Goal: Transaction & Acquisition: Obtain resource

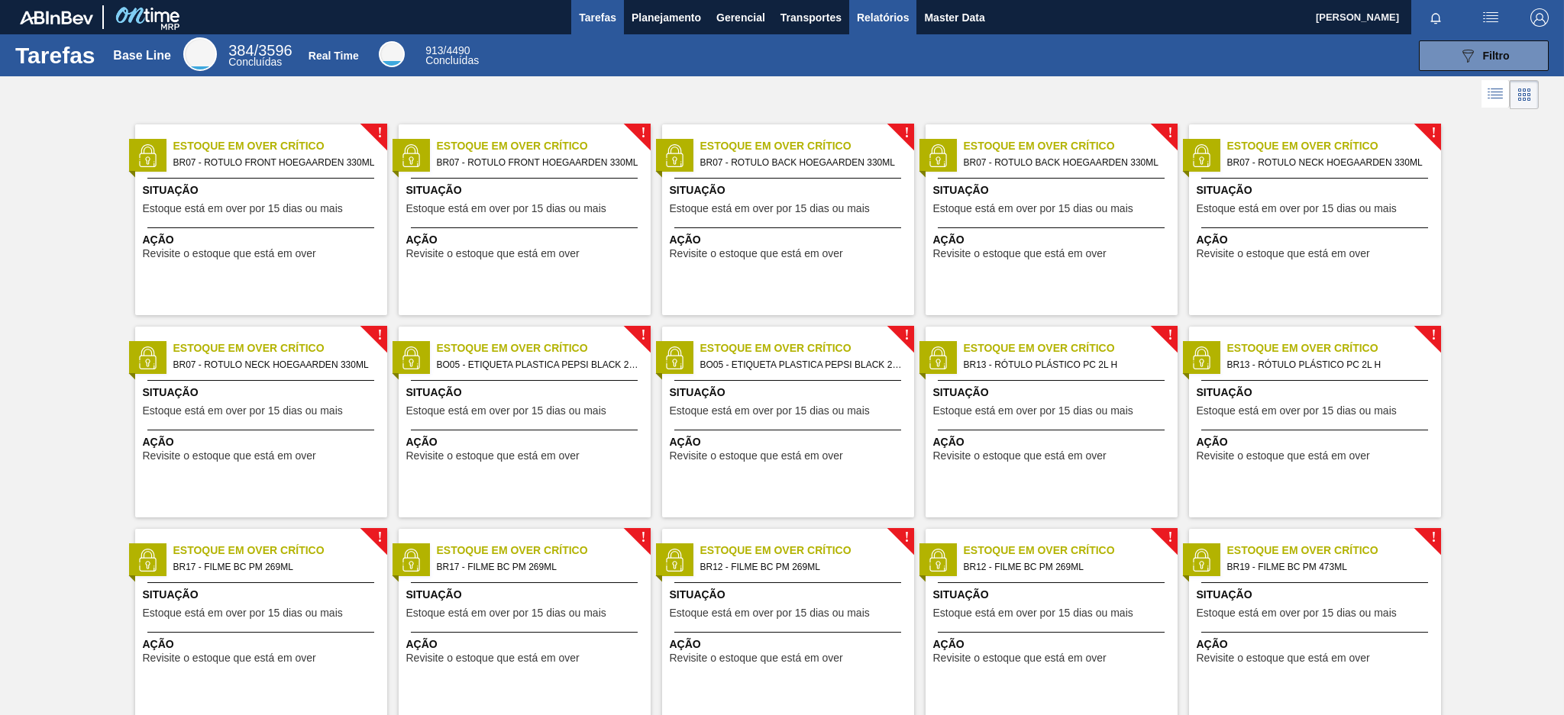
click at [857, 13] on span "Relatórios" at bounding box center [883, 17] width 52 height 18
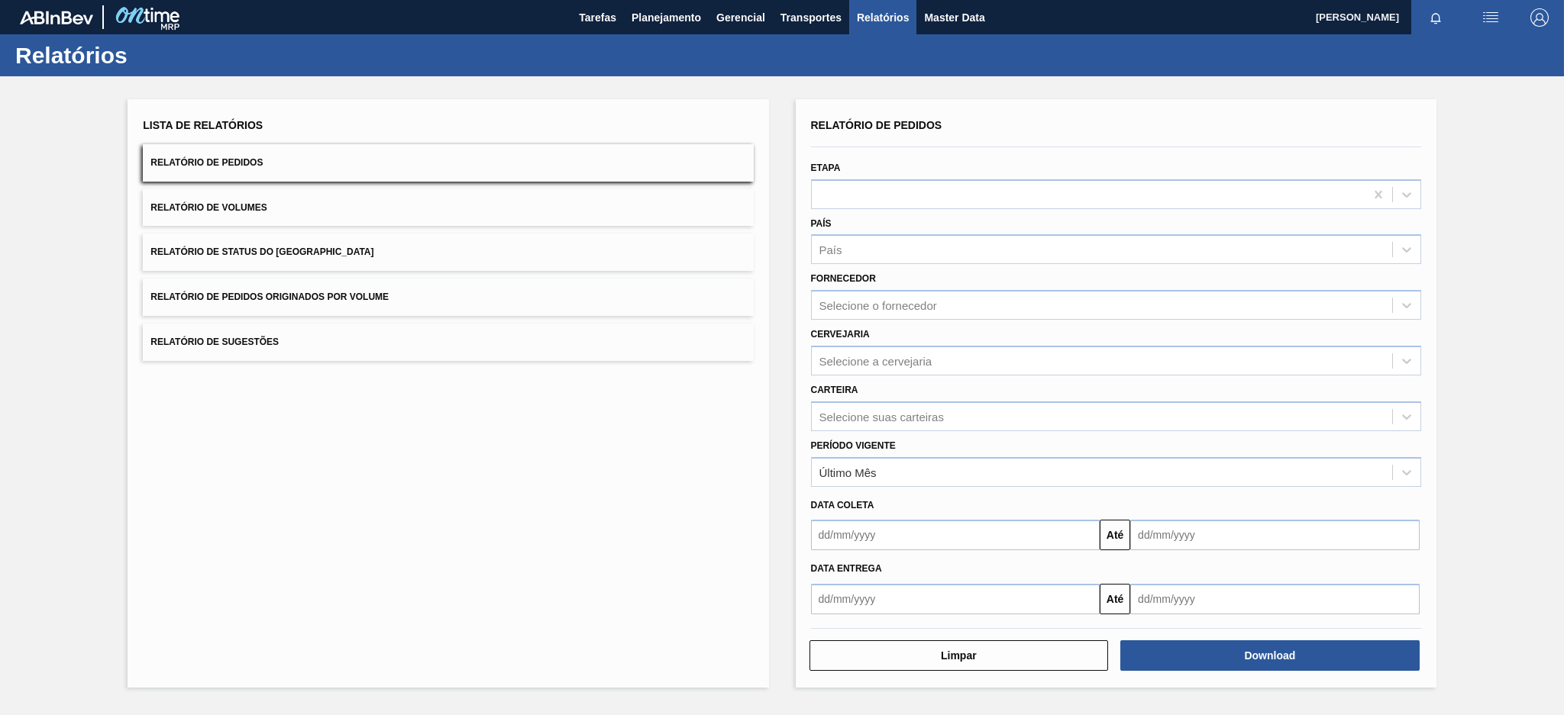
click at [528, 292] on button "Relatório de Pedidos Originados por Volume" at bounding box center [448, 297] width 610 height 37
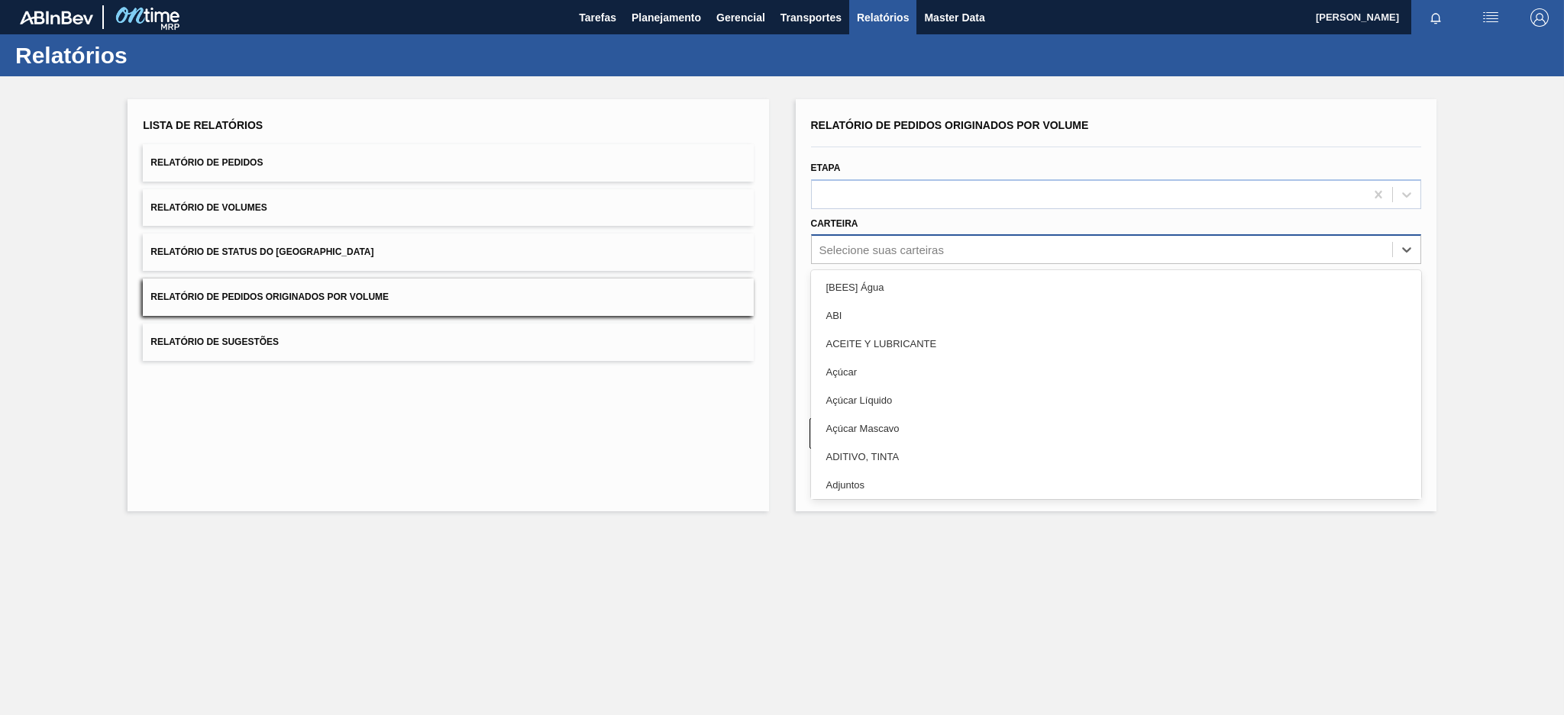
click at [886, 241] on div "Selecione suas carteiras" at bounding box center [1102, 250] width 580 height 22
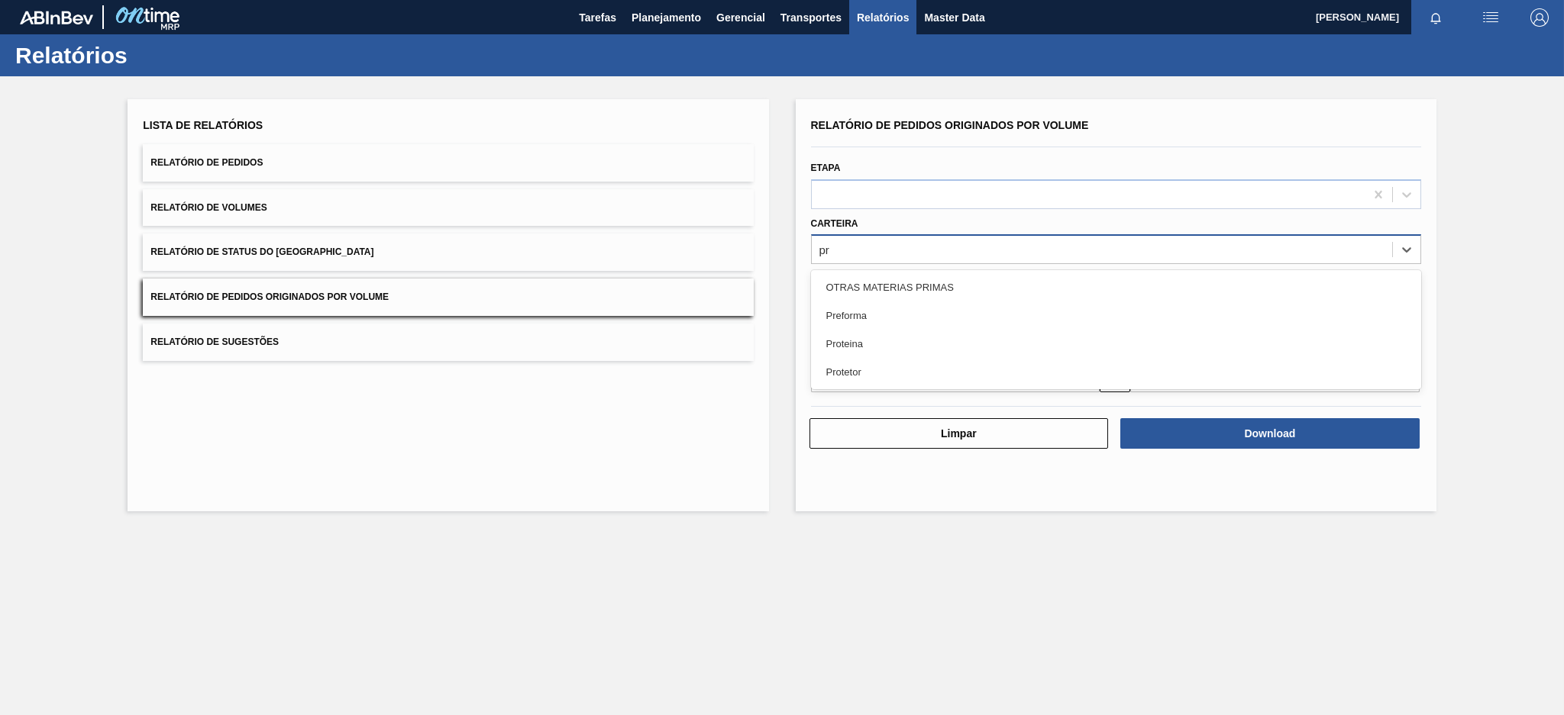
type input "pre"
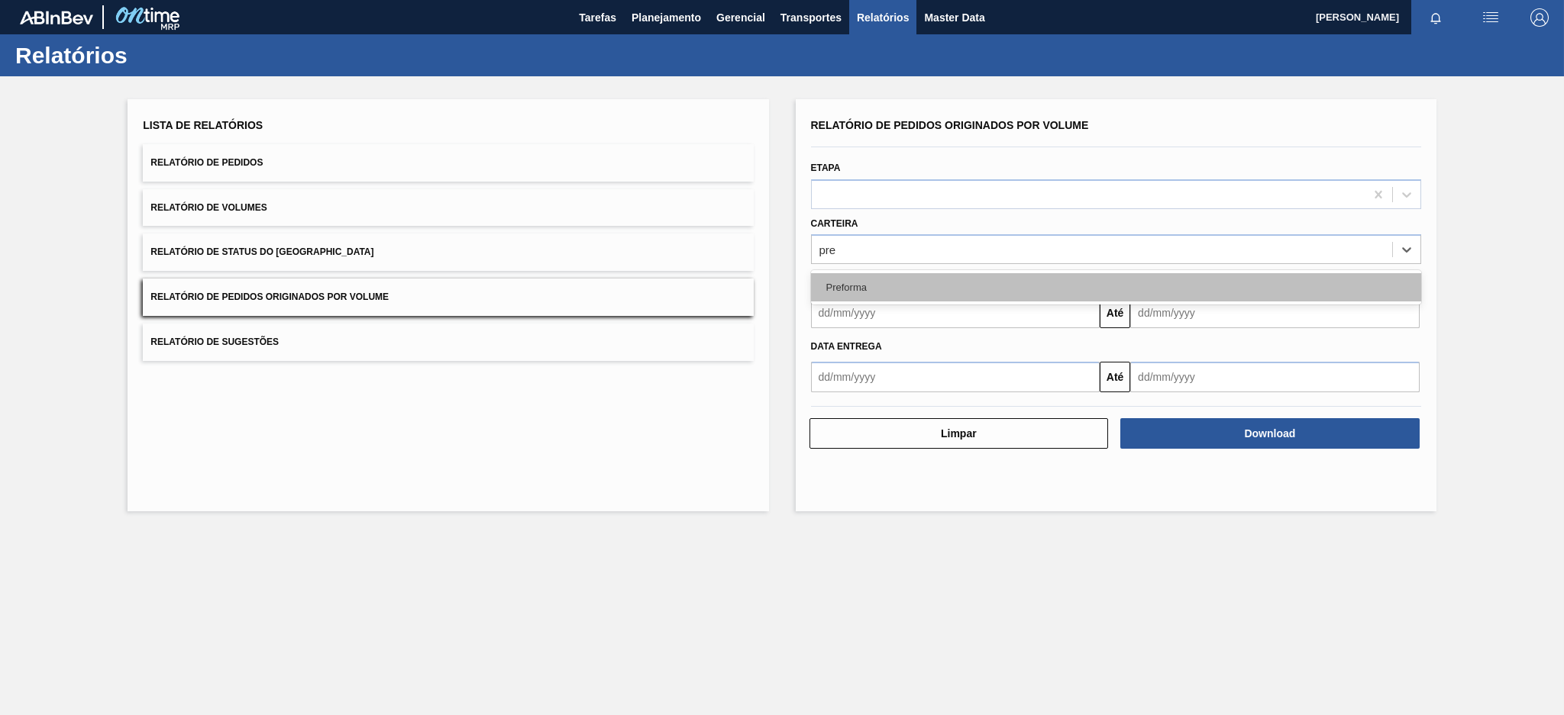
click at [857, 289] on div "Preforma" at bounding box center [1116, 287] width 610 height 28
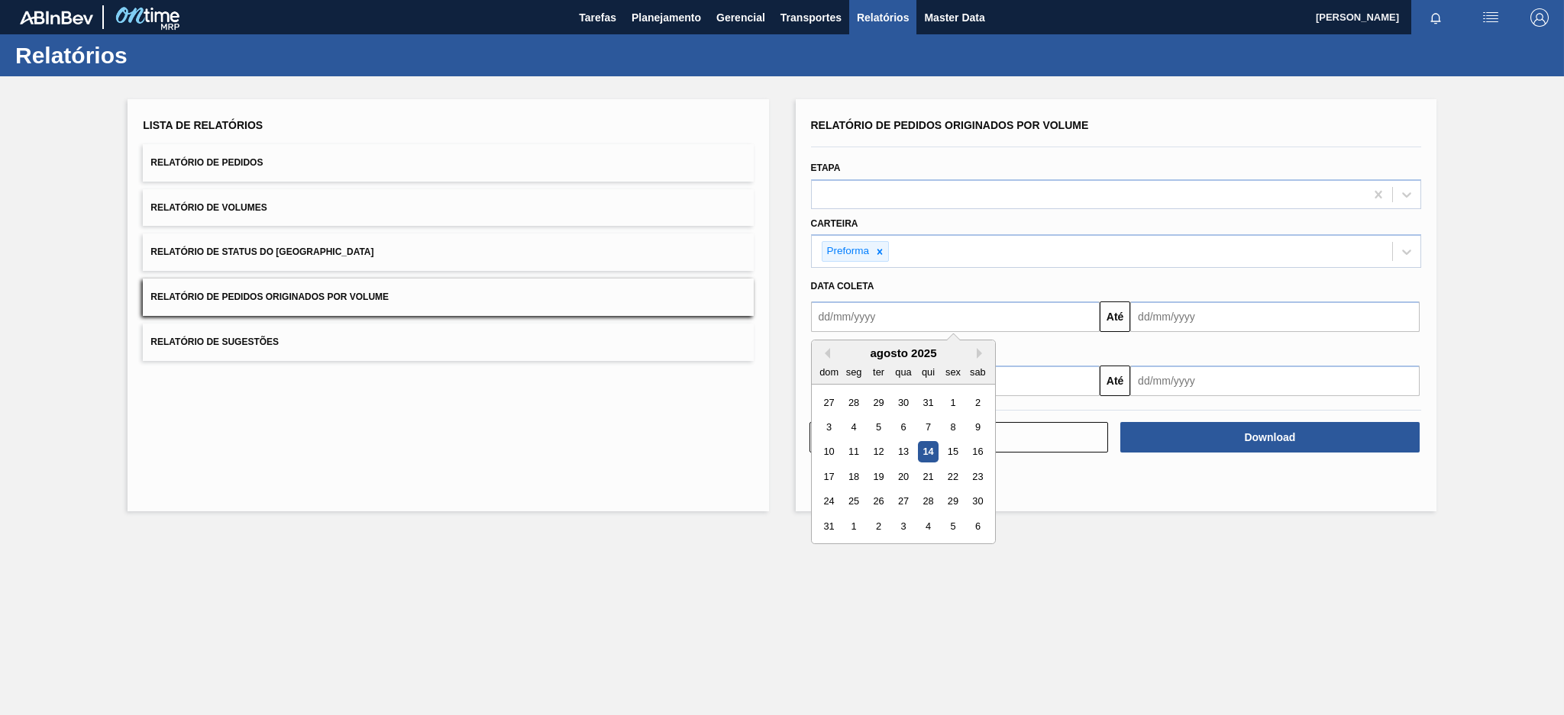
click at [857, 312] on input "text" at bounding box center [955, 317] width 289 height 31
click at [825, 351] on button "Previous Month" at bounding box center [824, 353] width 11 height 11
click at [829, 445] on div "13" at bounding box center [829, 452] width 21 height 21
type input "[DATE]"
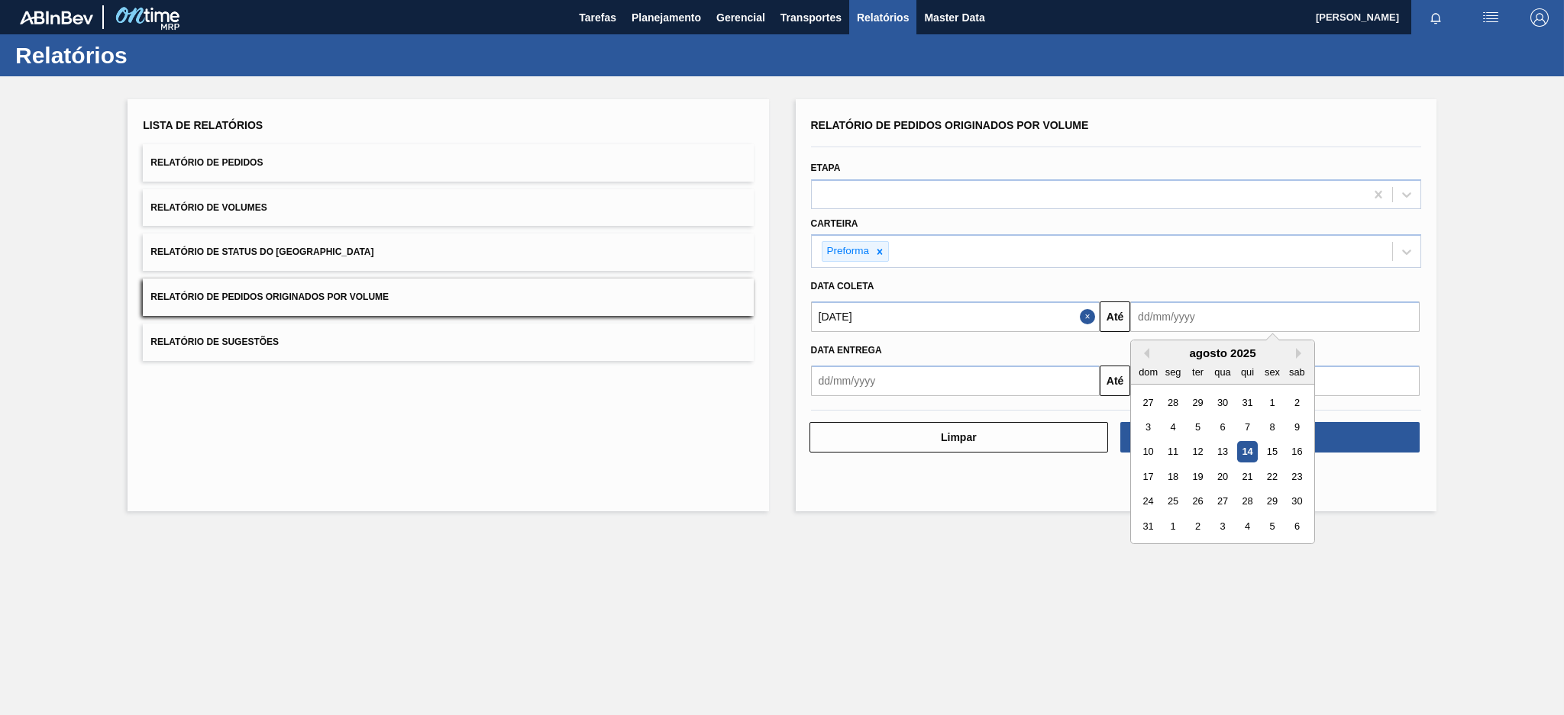
click at [1262, 310] on input "text" at bounding box center [1274, 317] width 289 height 31
click at [1249, 450] on div "14" at bounding box center [1247, 452] width 21 height 21
type input "[DATE]"
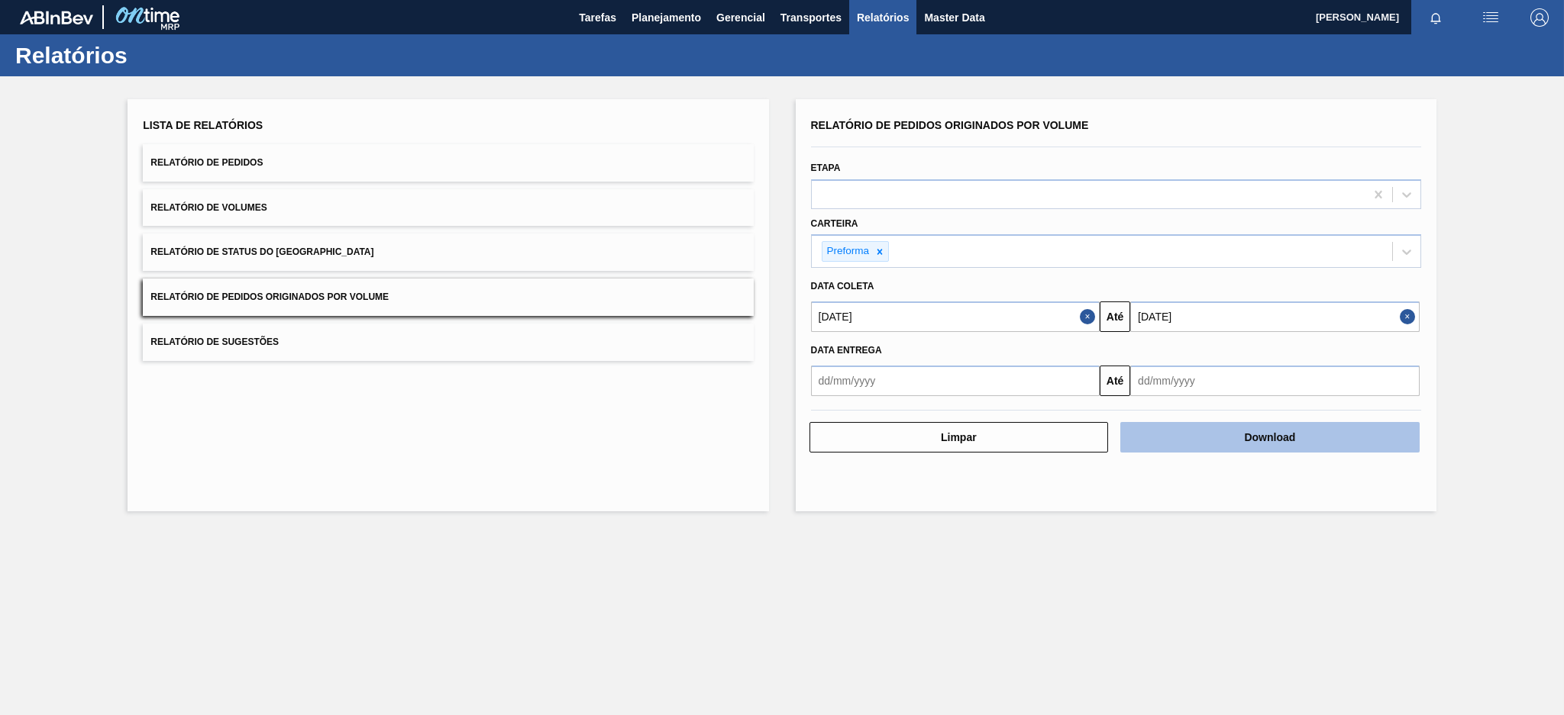
click at [1249, 440] on button "Download" at bounding box center [1269, 437] width 299 height 31
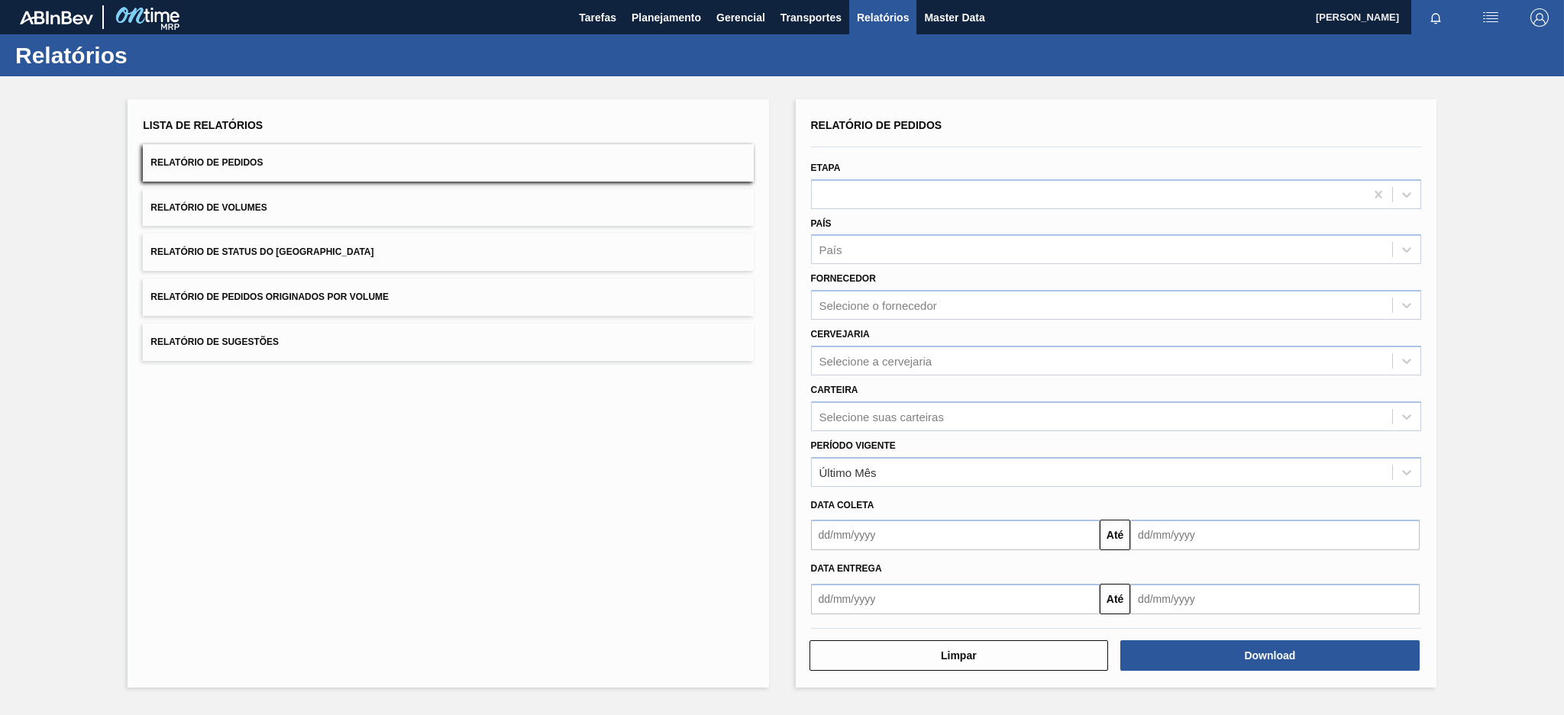
click at [641, 305] on button "Relatório de Pedidos Originados por Volume" at bounding box center [448, 297] width 610 height 37
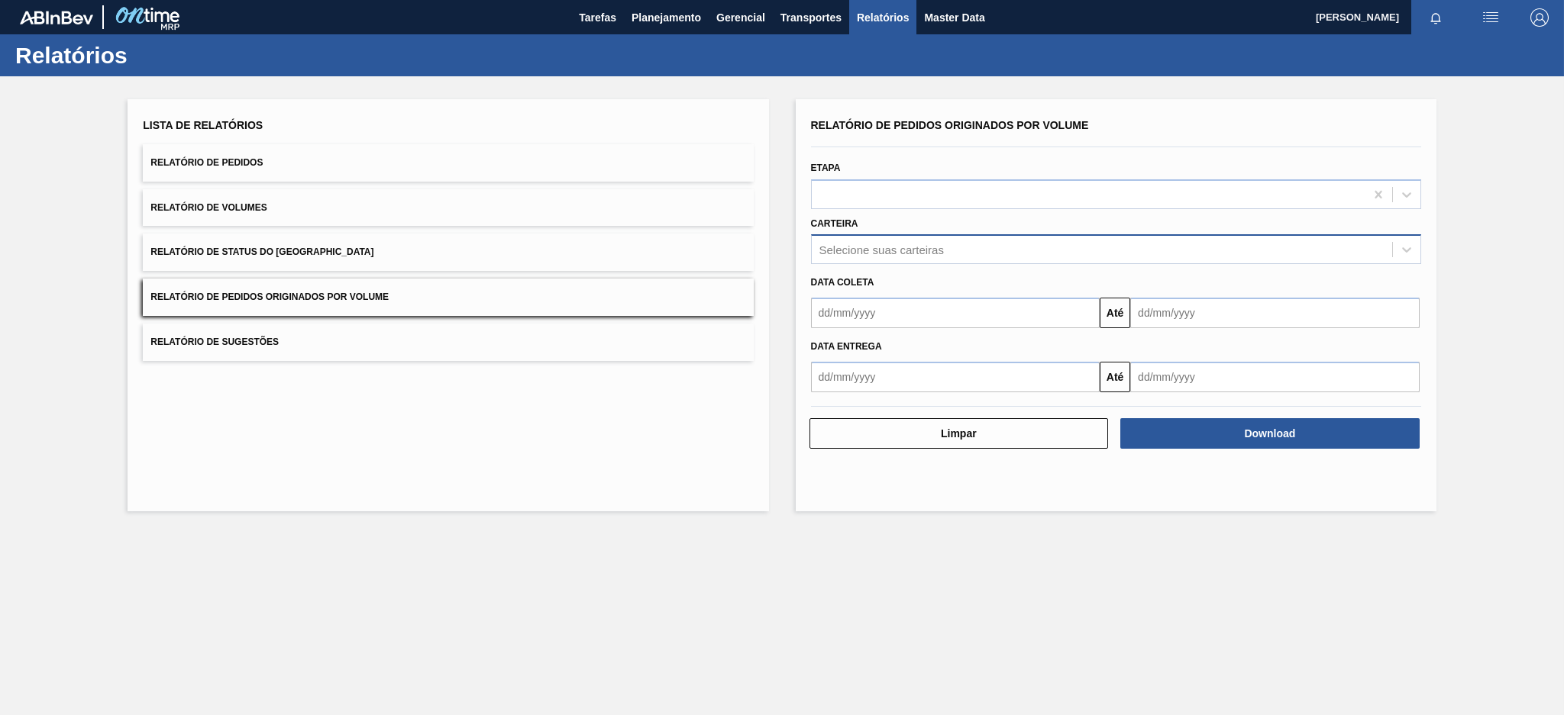
click at [909, 256] on div "Selecione suas carteiras" at bounding box center [1102, 250] width 580 height 22
type input "aç"
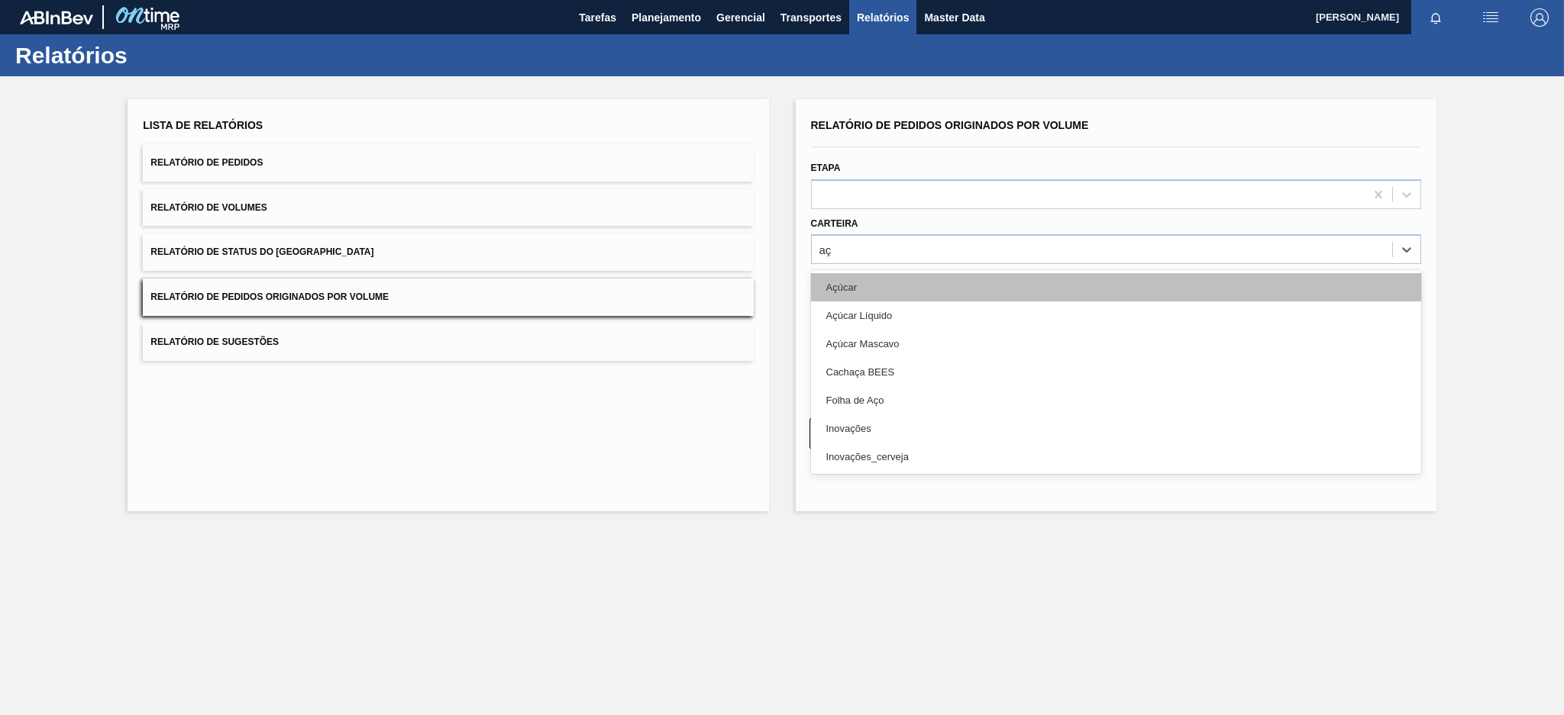
click at [839, 276] on div "Açúcar" at bounding box center [1116, 287] width 610 height 28
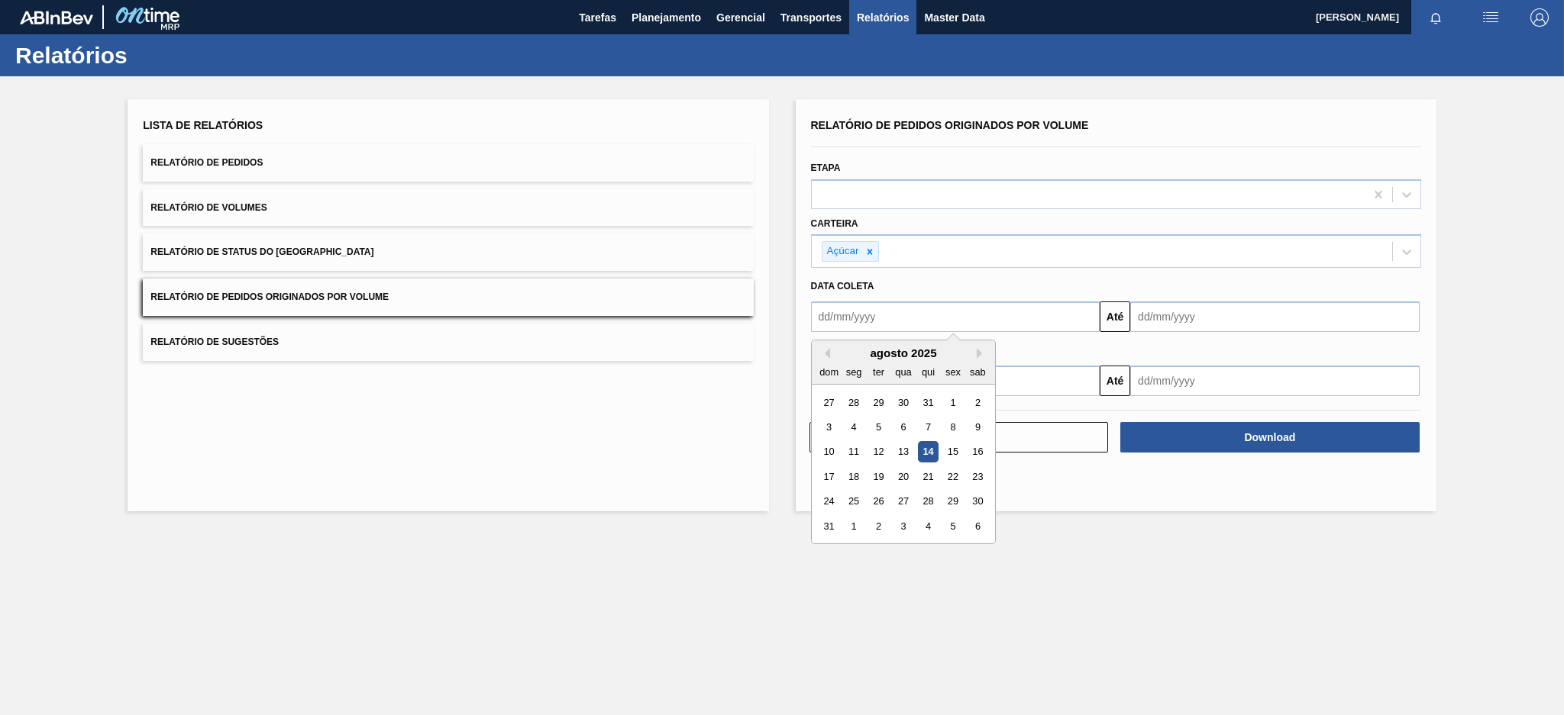
click at [846, 316] on input "text" at bounding box center [955, 317] width 289 height 31
click at [822, 355] on button "Previous Month" at bounding box center [824, 353] width 11 height 11
click at [828, 456] on div "13" at bounding box center [829, 452] width 21 height 21
type input "[DATE]"
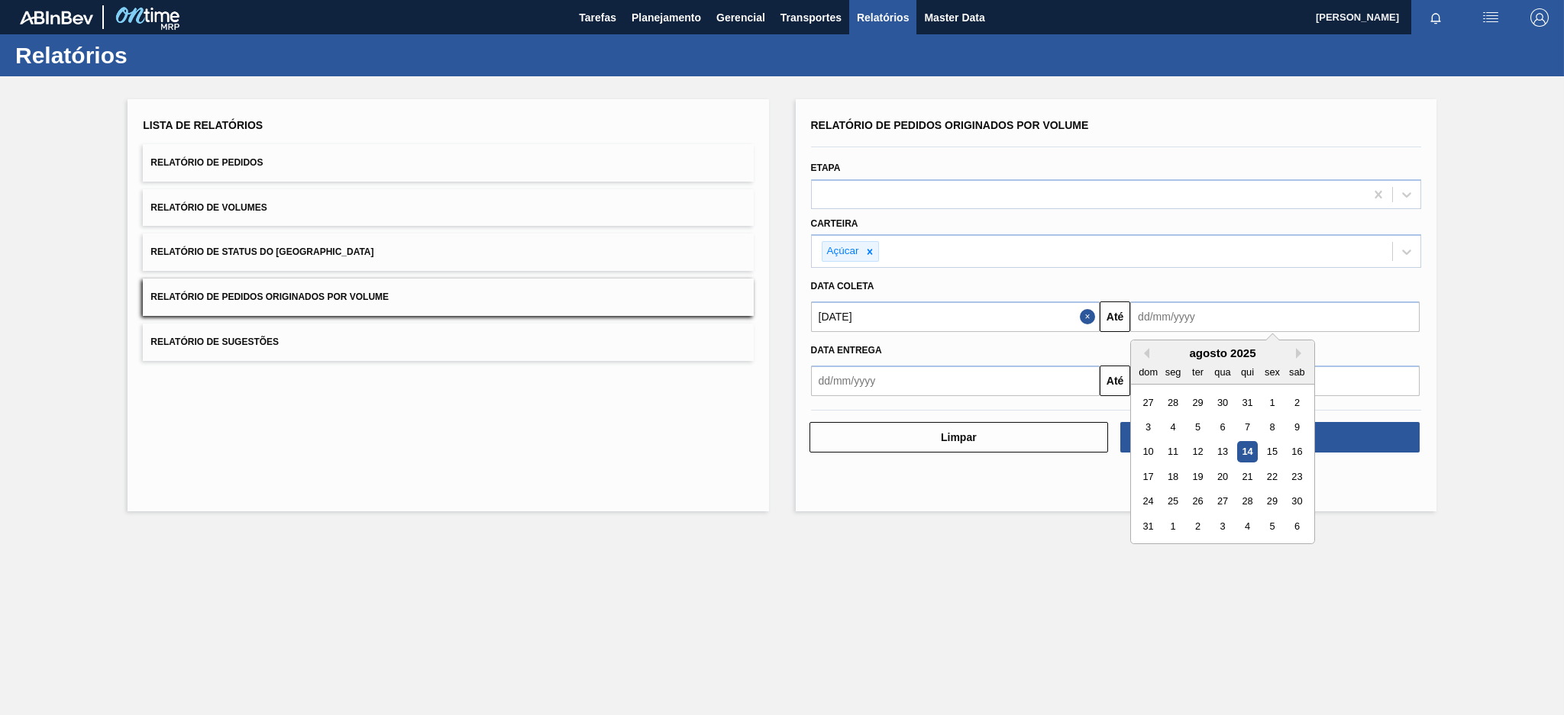
click at [1192, 310] on input "text" at bounding box center [1274, 317] width 289 height 31
click at [1258, 452] on div "10 11 12 13 14 15 16" at bounding box center [1221, 452] width 173 height 24
click at [1251, 453] on div "14" at bounding box center [1247, 452] width 21 height 21
type input "[DATE]"
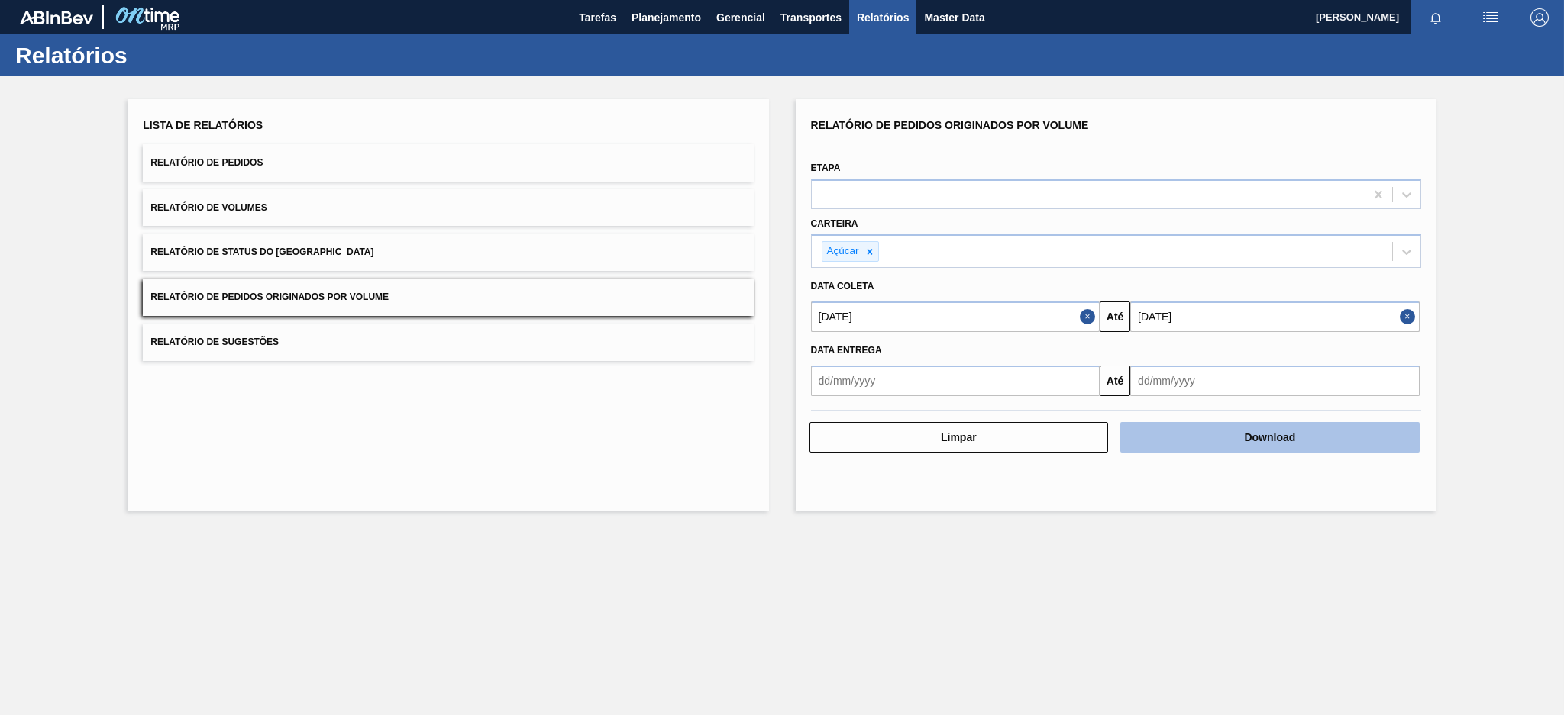
click at [1250, 444] on button "Download" at bounding box center [1269, 437] width 299 height 31
